Goal: Entertainment & Leisure: Consume media (video, audio)

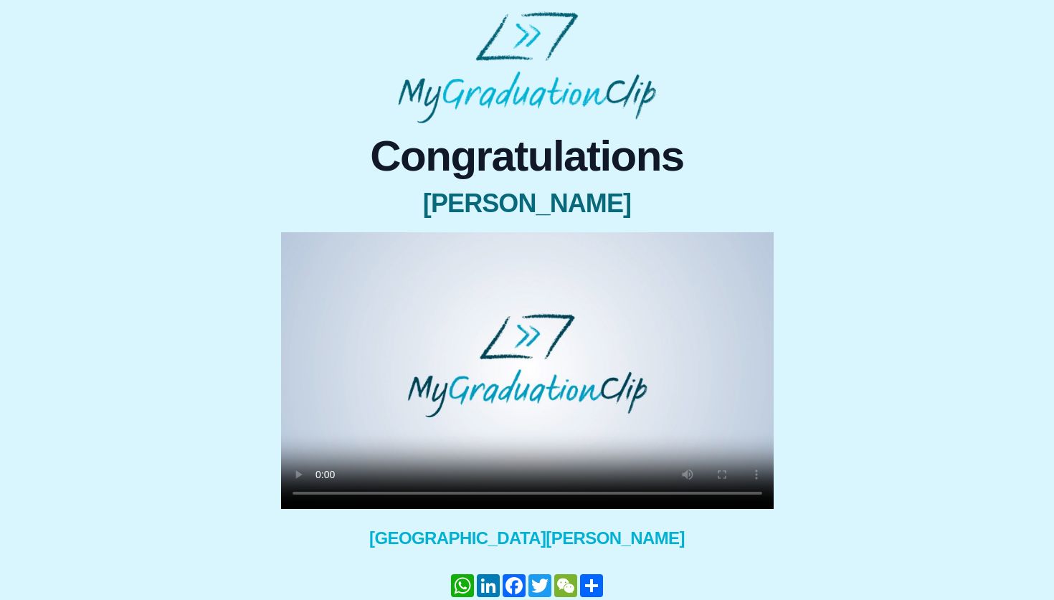
click at [521, 384] on video at bounding box center [527, 370] width 493 height 277
click at [501, 346] on video at bounding box center [527, 370] width 493 height 277
click at [503, 283] on video at bounding box center [527, 370] width 493 height 277
click at [526, 406] on video at bounding box center [527, 370] width 493 height 277
click at [546, 348] on video at bounding box center [527, 370] width 493 height 277
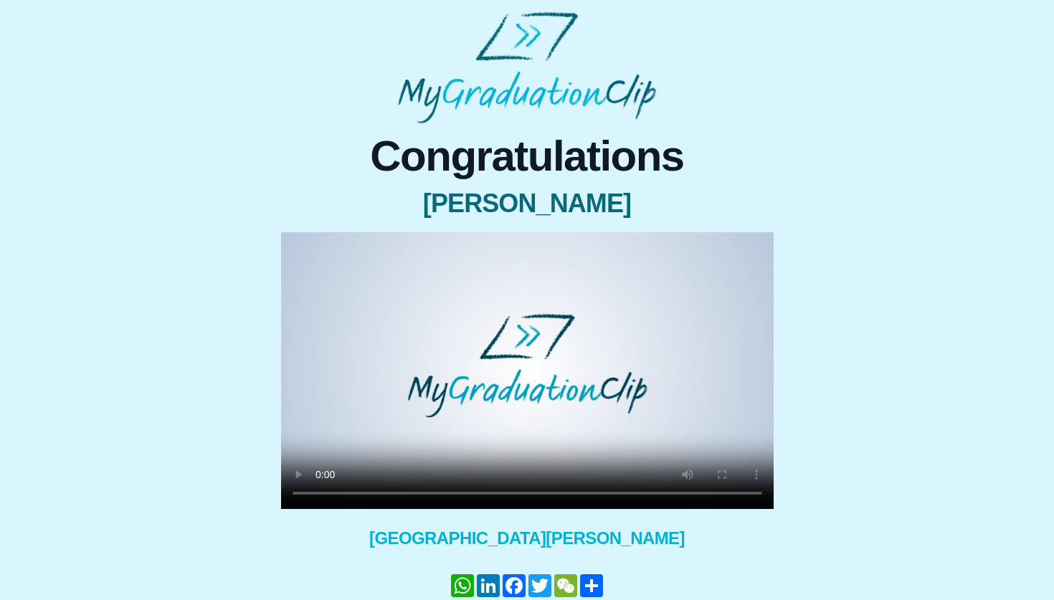
click at [546, 348] on video at bounding box center [527, 370] width 493 height 277
click at [568, 378] on video at bounding box center [527, 370] width 493 height 277
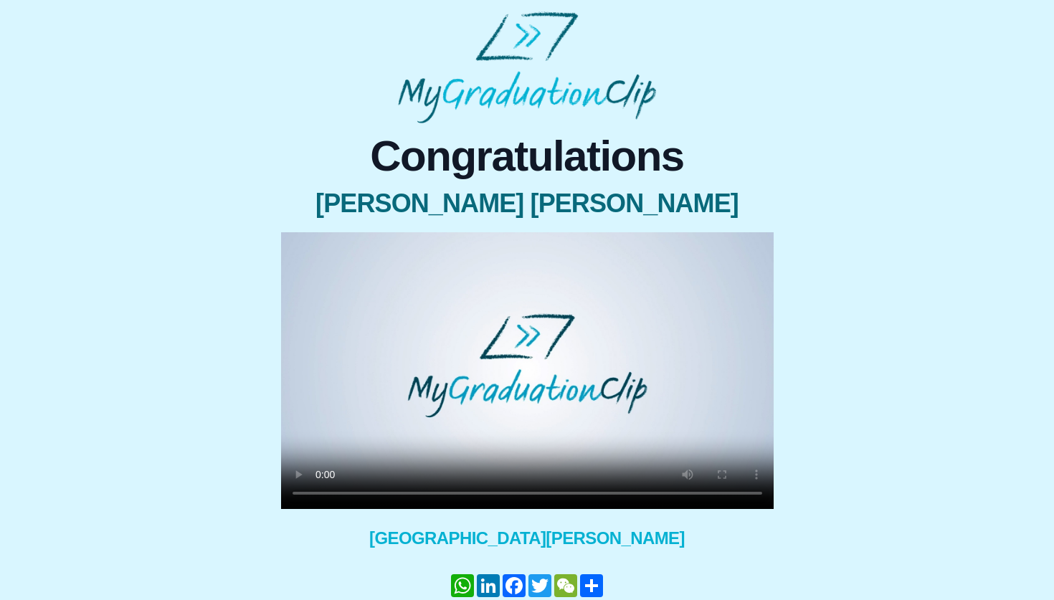
click at [473, 422] on video at bounding box center [527, 370] width 493 height 277
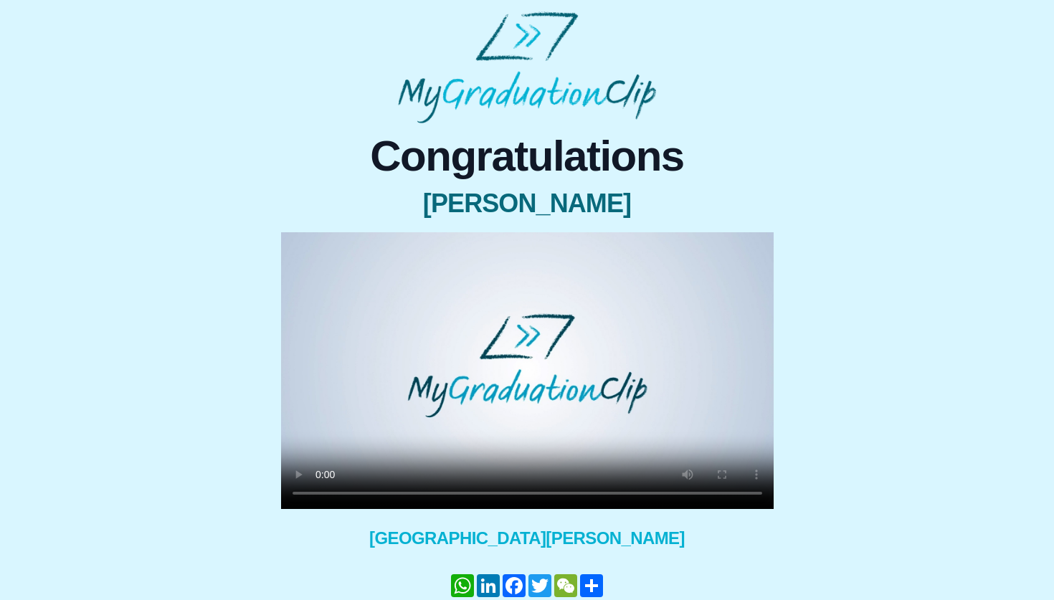
click at [460, 345] on video at bounding box center [527, 370] width 493 height 277
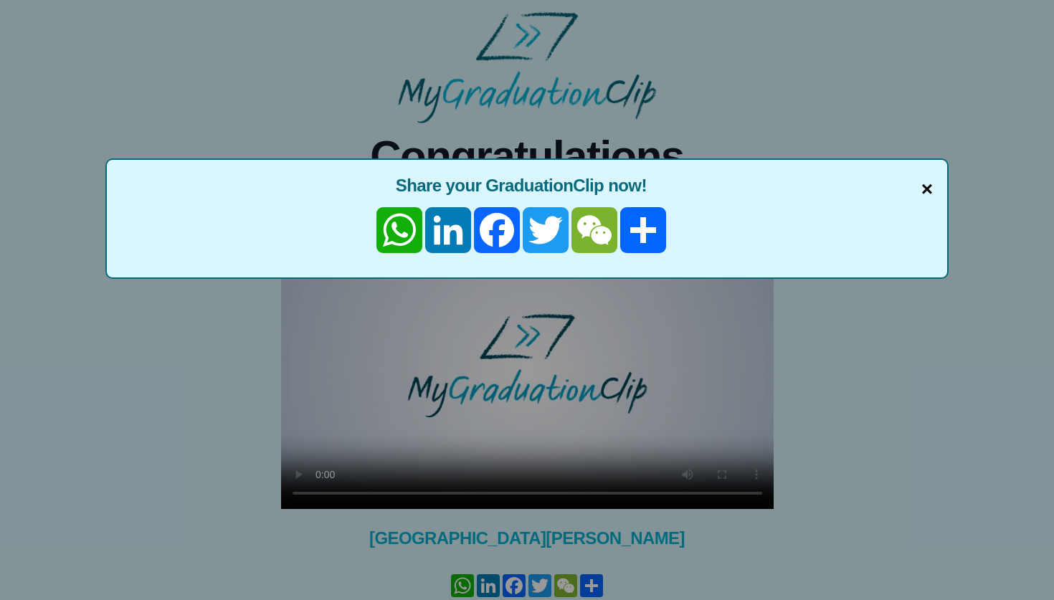
click at [931, 191] on span "×" at bounding box center [927, 189] width 11 height 30
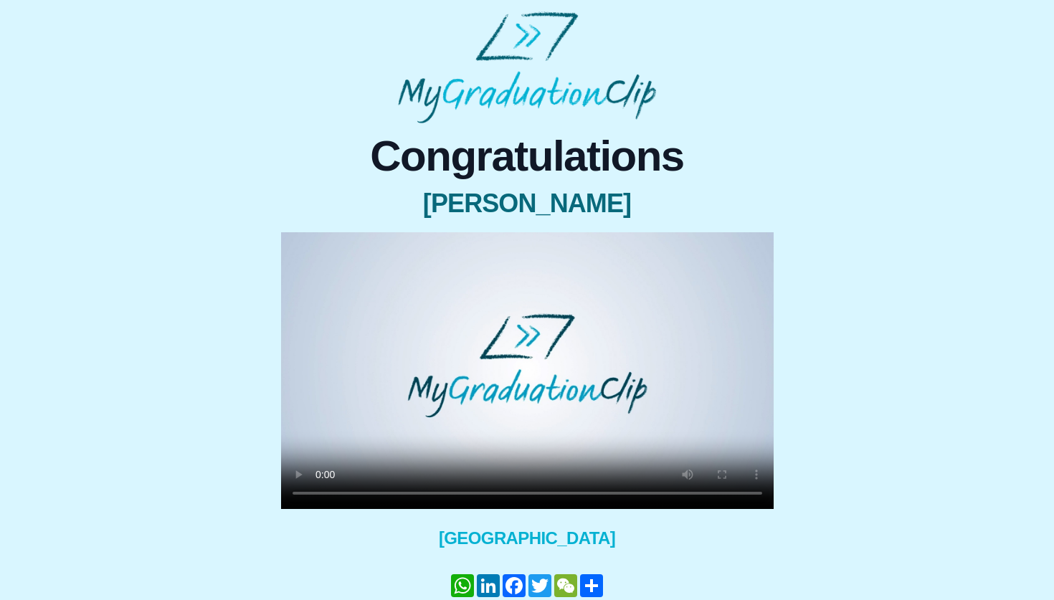
click at [398, 414] on video at bounding box center [527, 370] width 493 height 277
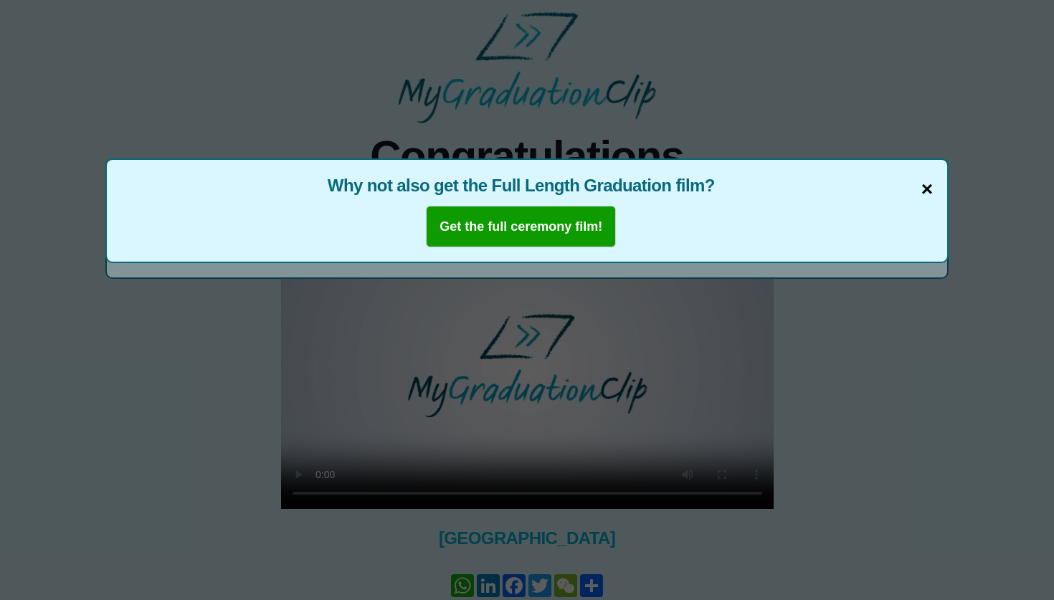
click at [924, 191] on span "×" at bounding box center [927, 189] width 11 height 30
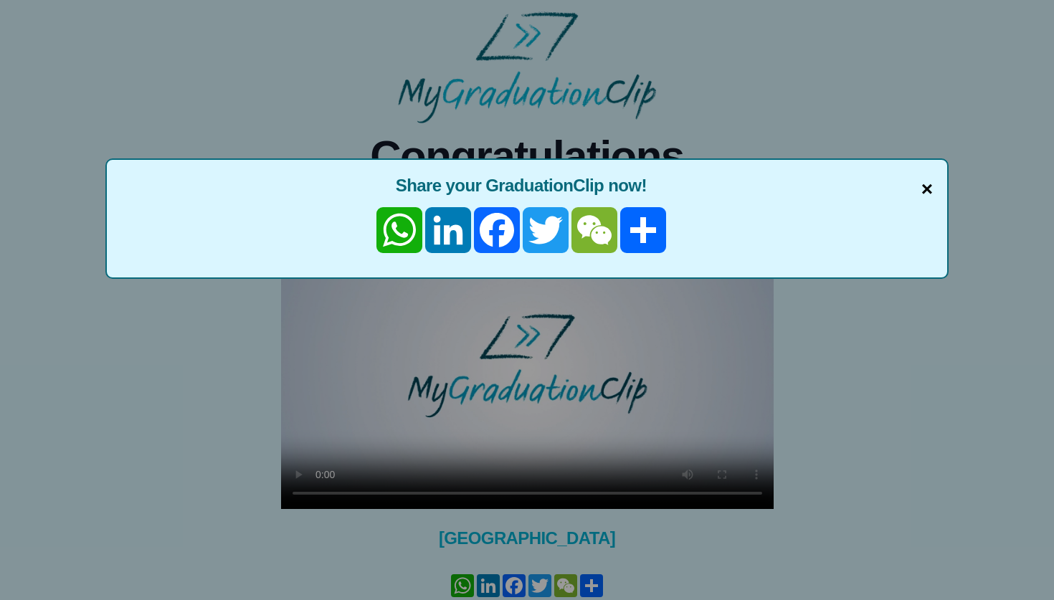
click at [922, 184] on span "×" at bounding box center [927, 189] width 11 height 30
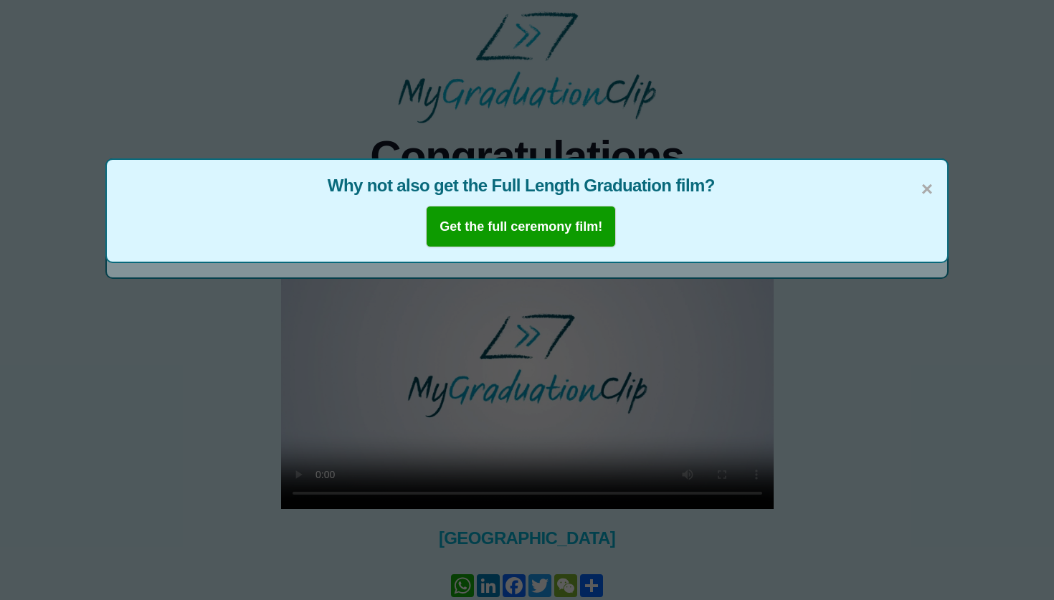
click at [830, 207] on div "× Why not also get the Full Length Graduation film? Get the full ceremony film!" at bounding box center [526, 210] width 843 height 105
click at [922, 190] on span "×" at bounding box center [927, 189] width 11 height 30
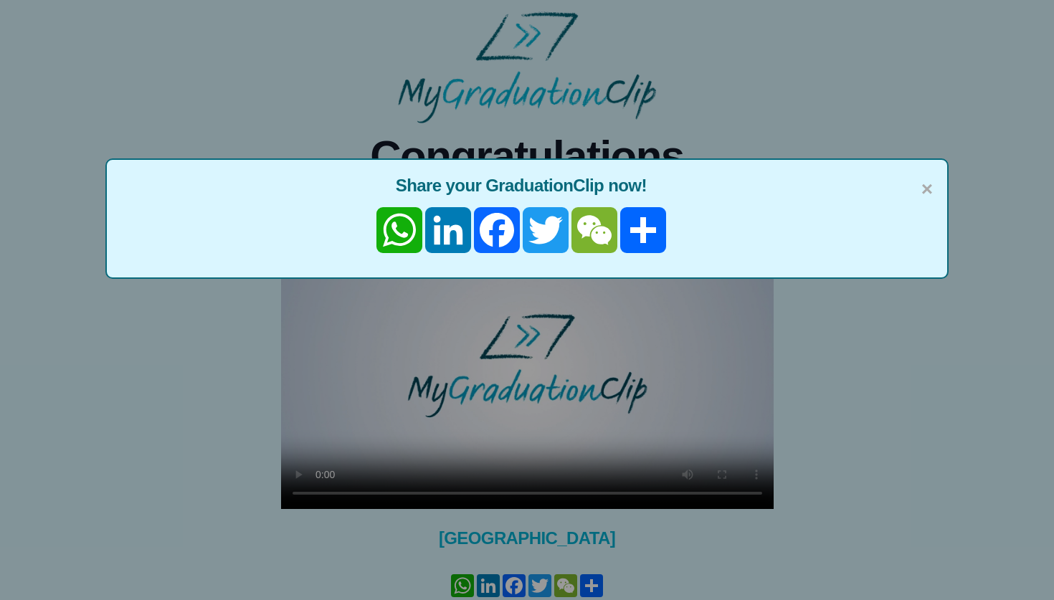
click at [922, 190] on span "×" at bounding box center [927, 189] width 11 height 30
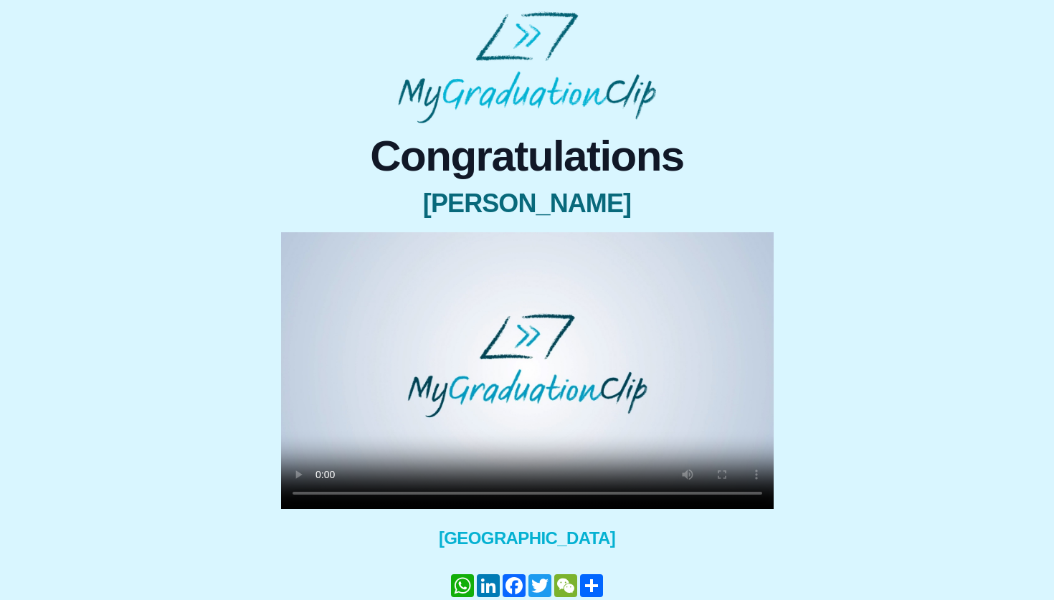
click at [475, 326] on video at bounding box center [527, 370] width 493 height 277
click at [477, 354] on video at bounding box center [527, 370] width 493 height 277
click at [558, 313] on video at bounding box center [527, 370] width 493 height 277
